Goal: Information Seeking & Learning: Learn about a topic

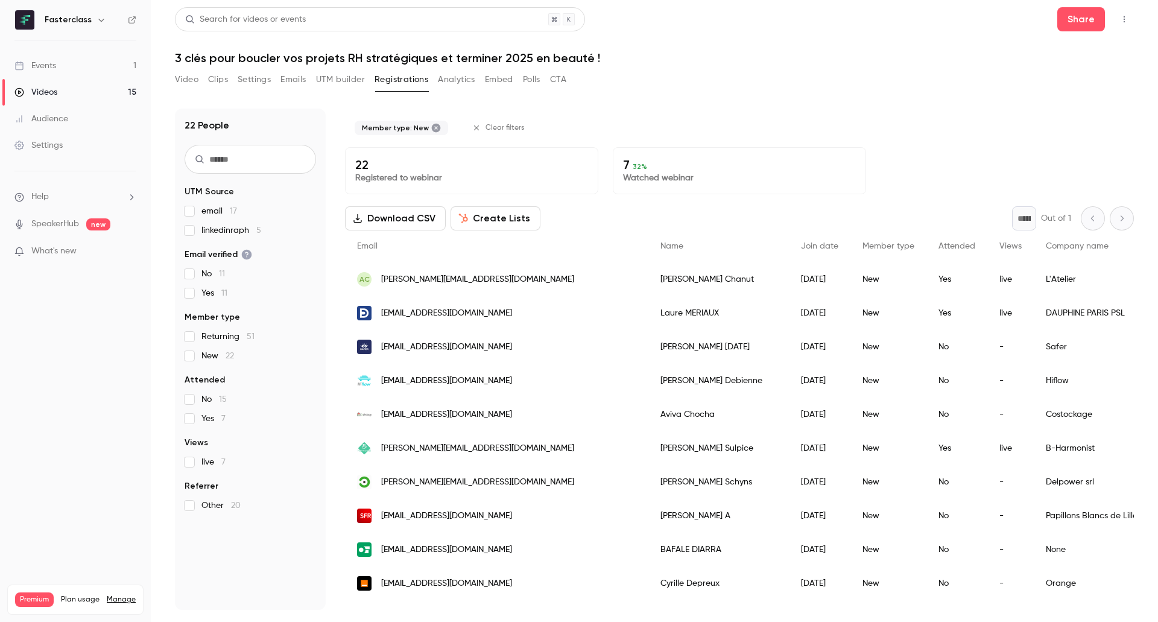
click at [126, 356] on nav "Fasterclass Events 1 Videos 15 Audience Settings Help SpeakerHub new What's new…" at bounding box center [75, 311] width 151 height 622
click at [193, 78] on button "Video" at bounding box center [187, 79] width 24 height 19
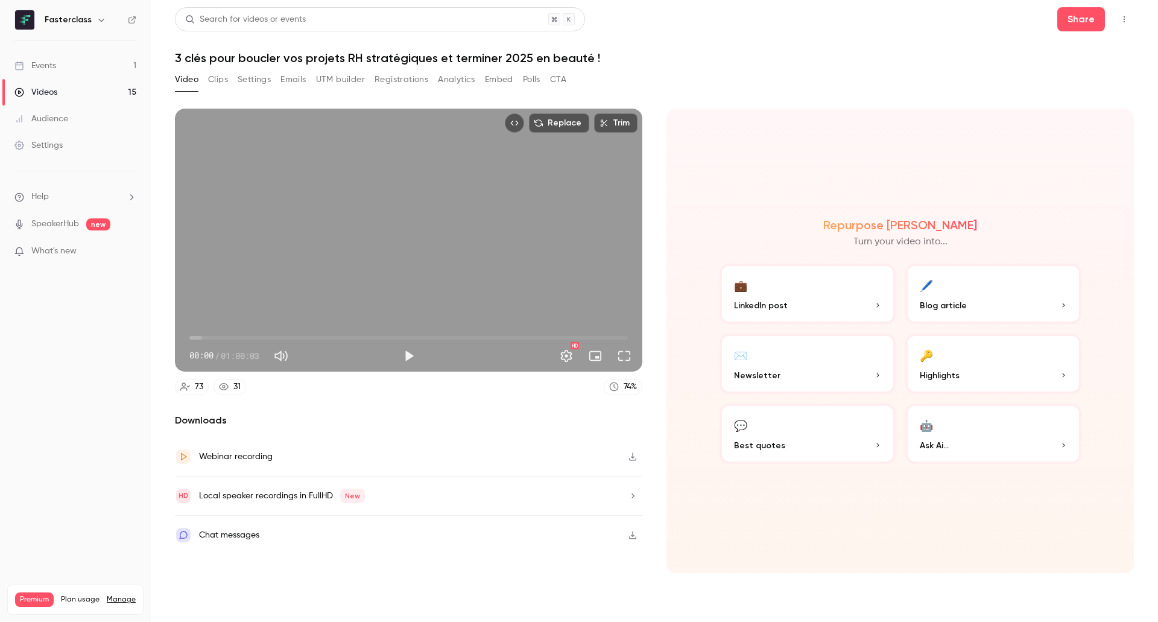
click at [218, 81] on button "Clips" at bounding box center [218, 79] width 20 height 19
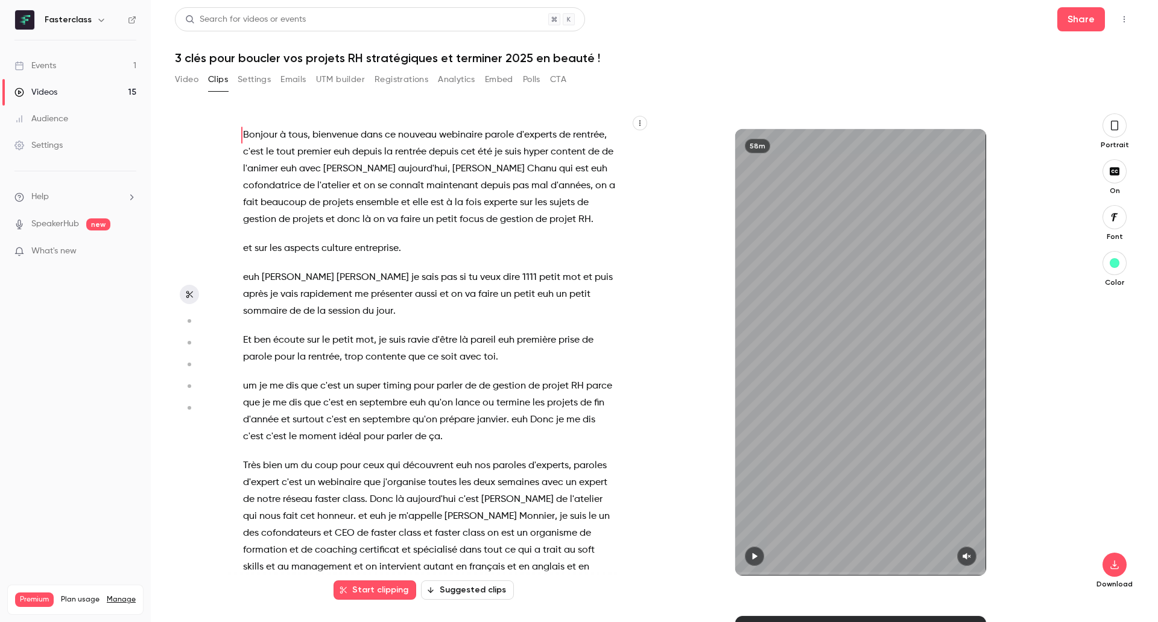
click at [188, 81] on button "Video" at bounding box center [187, 79] width 24 height 19
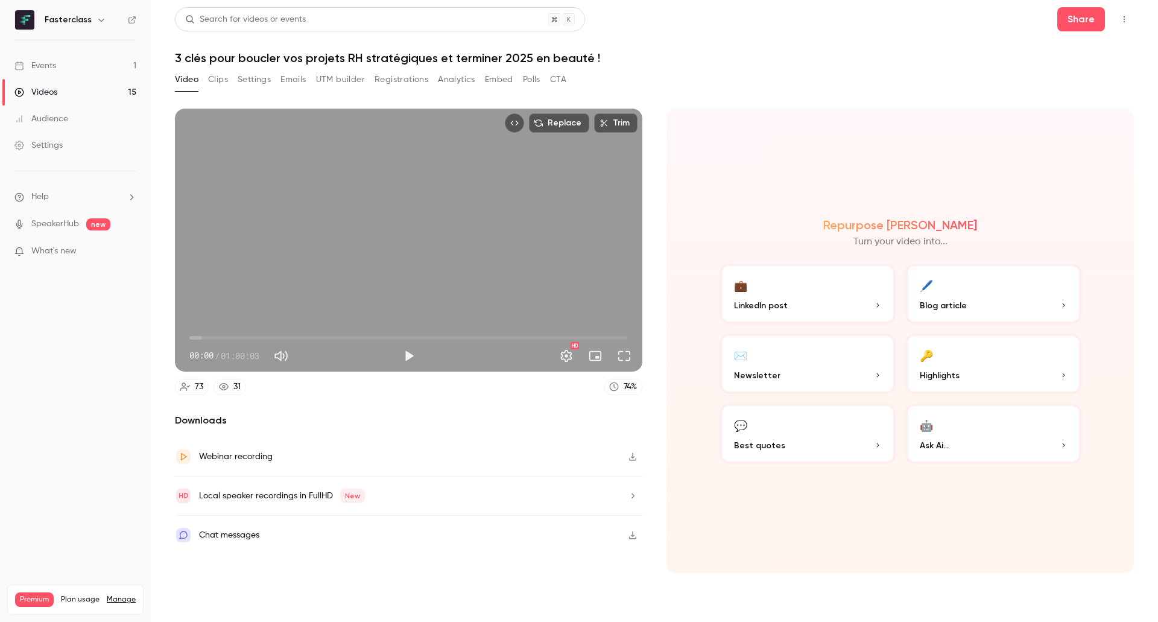
click at [629, 457] on icon "button" at bounding box center [633, 456] width 10 height 8
click at [1112, 115] on div "Repurpose Ai Turn your video into... 💼 LinkedIn post 🖊️ Blog article ✉️ Newslet…" at bounding box center [899, 341] width 467 height 464
click at [65, 61] on link "Events 1" at bounding box center [75, 65] width 151 height 27
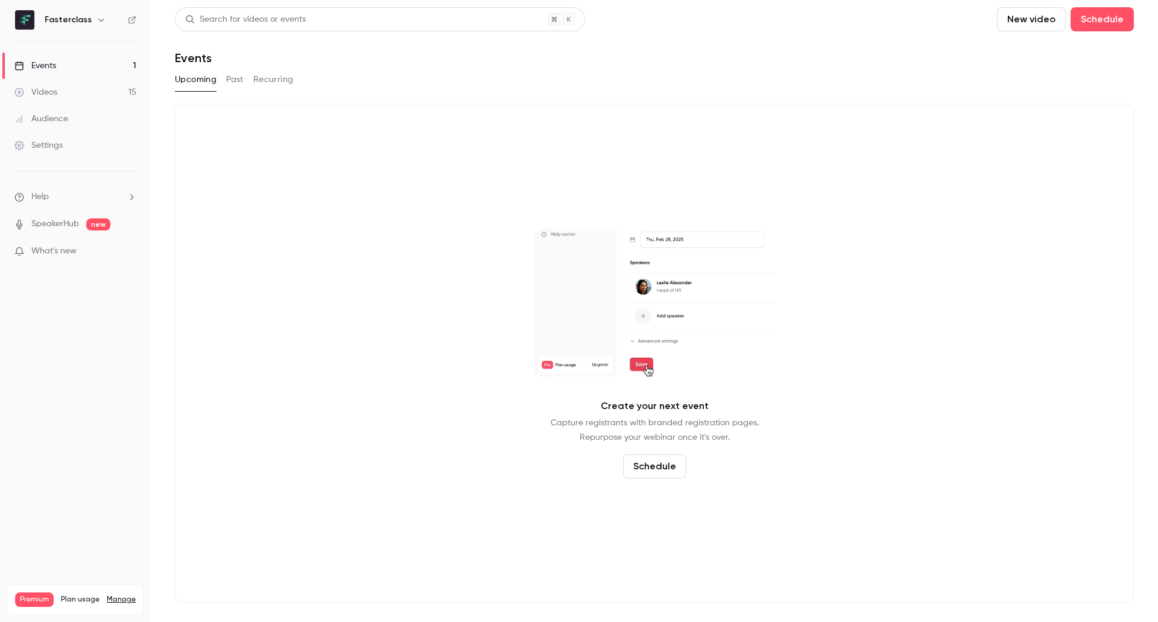
click at [57, 66] on link "Events 1" at bounding box center [75, 65] width 151 height 27
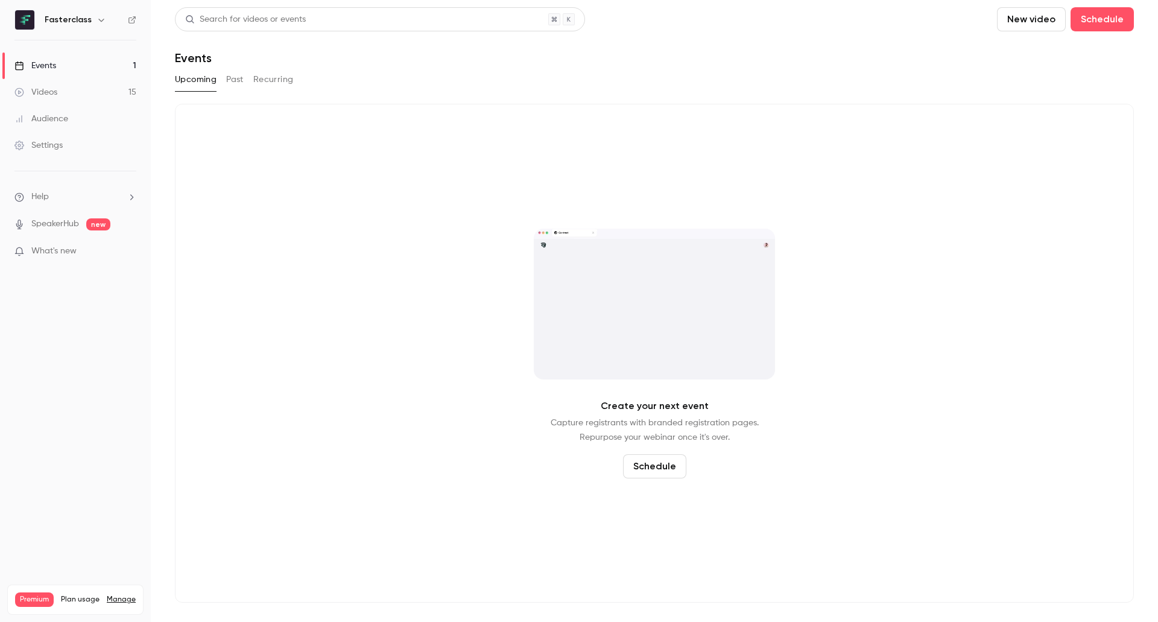
click at [238, 74] on button "Past" at bounding box center [234, 79] width 17 height 19
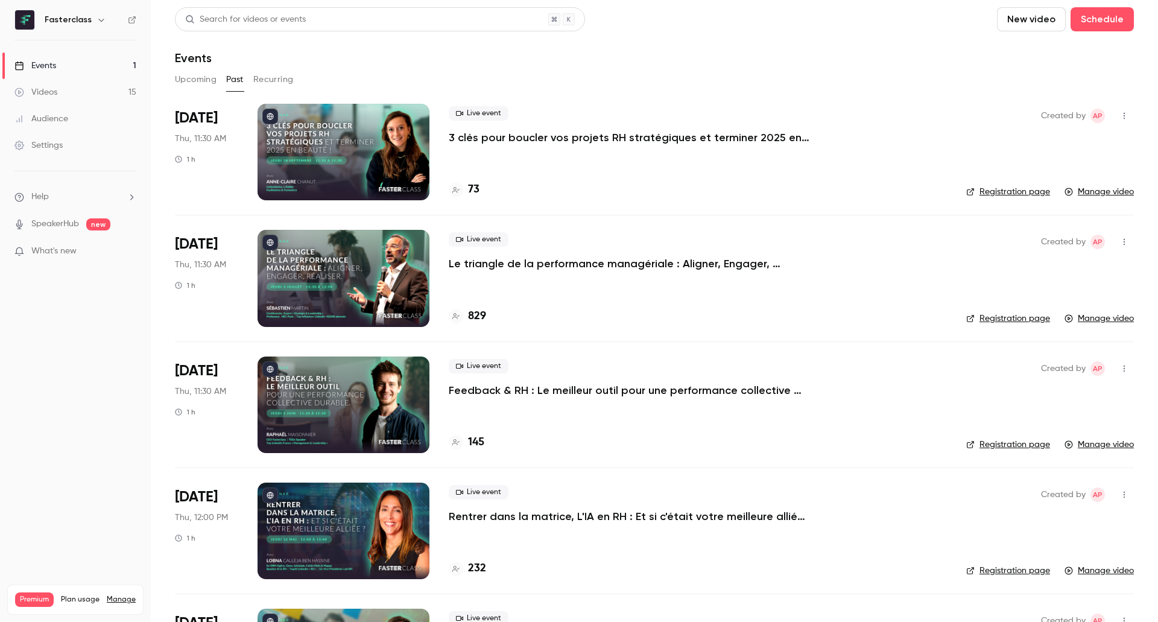
click at [192, 83] on button "Upcoming" at bounding box center [196, 79] width 42 height 19
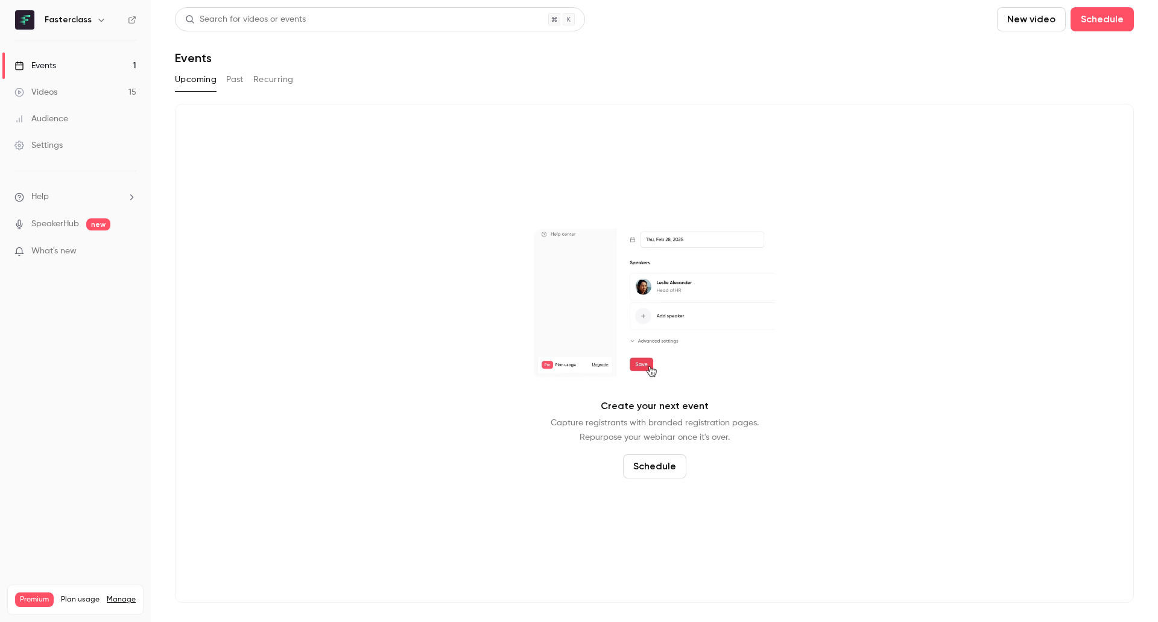
click at [64, 70] on link "Events 1" at bounding box center [75, 65] width 151 height 27
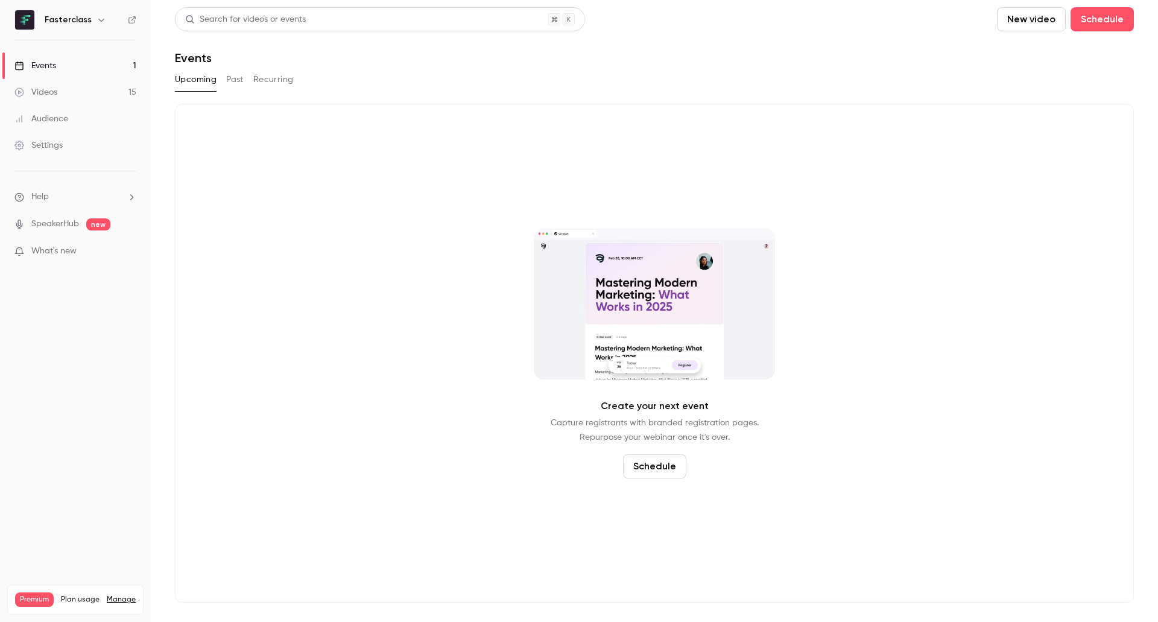
click at [188, 74] on button "Upcoming" at bounding box center [196, 79] width 42 height 19
